Goal: Information Seeking & Learning: Learn about a topic

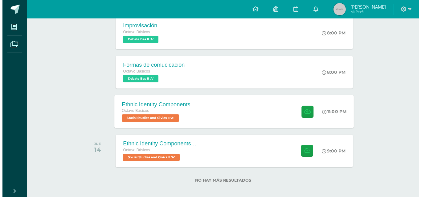
scroll to position [189, 0]
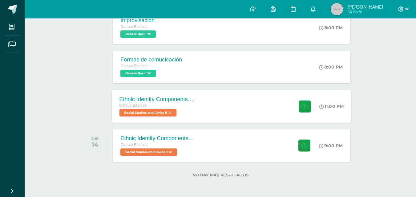
click at [200, 118] on div "Ethnic Identity Components and Development Octavo Básicos Social Studies and Ci…" at bounding box center [157, 106] width 90 height 33
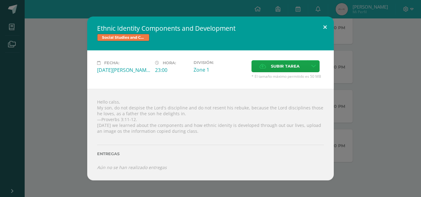
click at [321, 25] on button at bounding box center [325, 27] width 18 height 21
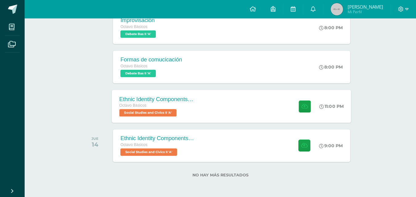
click at [279, 101] on div "Ethnic Identity Components and Development Octavo Básicos Social Studies and Ci…" at bounding box center [231, 106] width 239 height 33
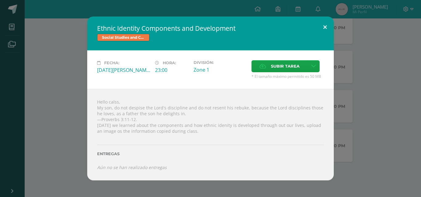
click at [322, 24] on button at bounding box center [325, 27] width 18 height 21
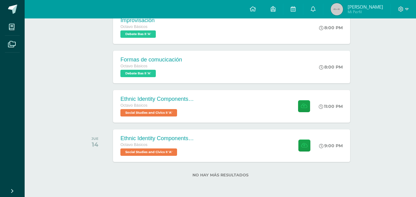
click at [278, 137] on div "Ethnic Identity Components and Development - Research Octavo Básicos Social Stu…" at bounding box center [231, 146] width 237 height 33
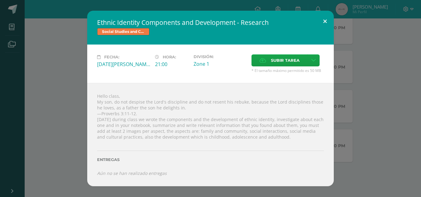
click at [328, 15] on button at bounding box center [325, 21] width 18 height 21
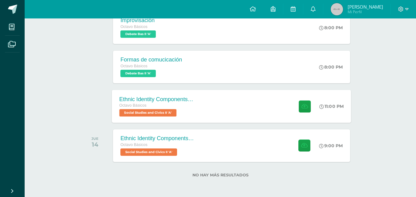
click at [320, 111] on div "11:00 PM" at bounding box center [334, 106] width 33 height 33
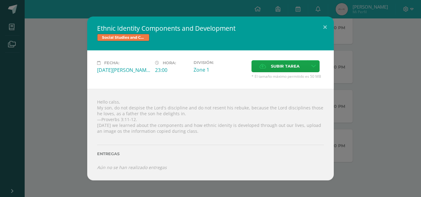
click at [364, 81] on div "Ethnic Identity Components and Development Social Studies and Civics II Fecha: …" at bounding box center [210, 99] width 416 height 164
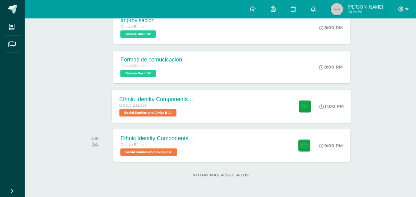
click at [322, 105] on icon at bounding box center [322, 106] width 5 height 5
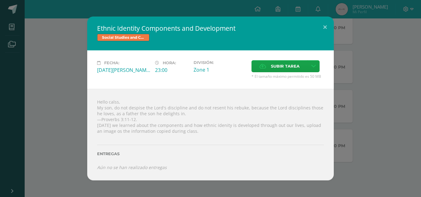
click at [393, 47] on div "Ethnic Identity Components and Development Social Studies and Civics II Fecha: …" at bounding box center [210, 99] width 416 height 164
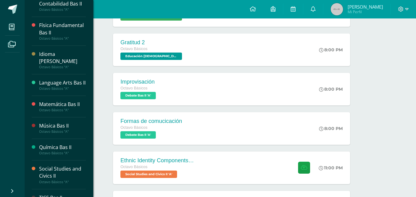
scroll to position [191, 0]
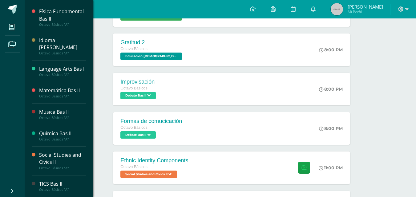
click at [61, 66] on div "Language Arts Bas II" at bounding box center [62, 69] width 47 height 7
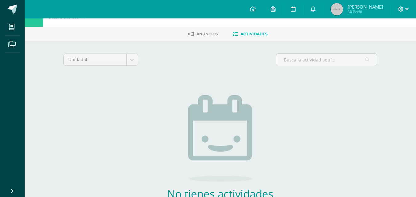
scroll to position [31, 0]
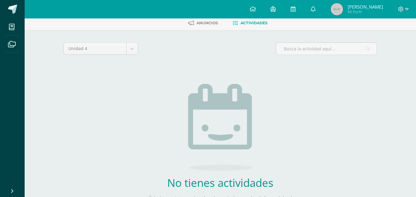
click at [110, 55] on div "Unidad 4 Unidad 1 Unidad 2 Unidad 3 Unidad 4" at bounding box center [101, 51] width 80 height 18
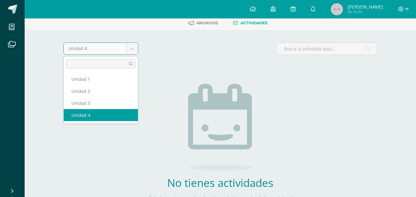
click at [110, 50] on body "Mis cursos Archivos Cerrar panel Artes Plásticas Bas II Octavo Básicos "A" Biol…" at bounding box center [208, 101] width 416 height 265
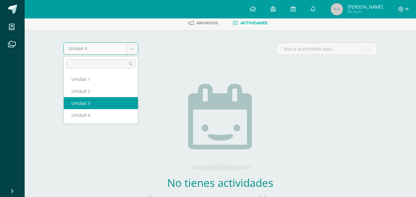
select select "Unidad 3"
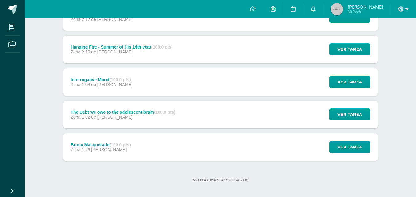
scroll to position [137, 0]
